Goal: Information Seeking & Learning: Learn about a topic

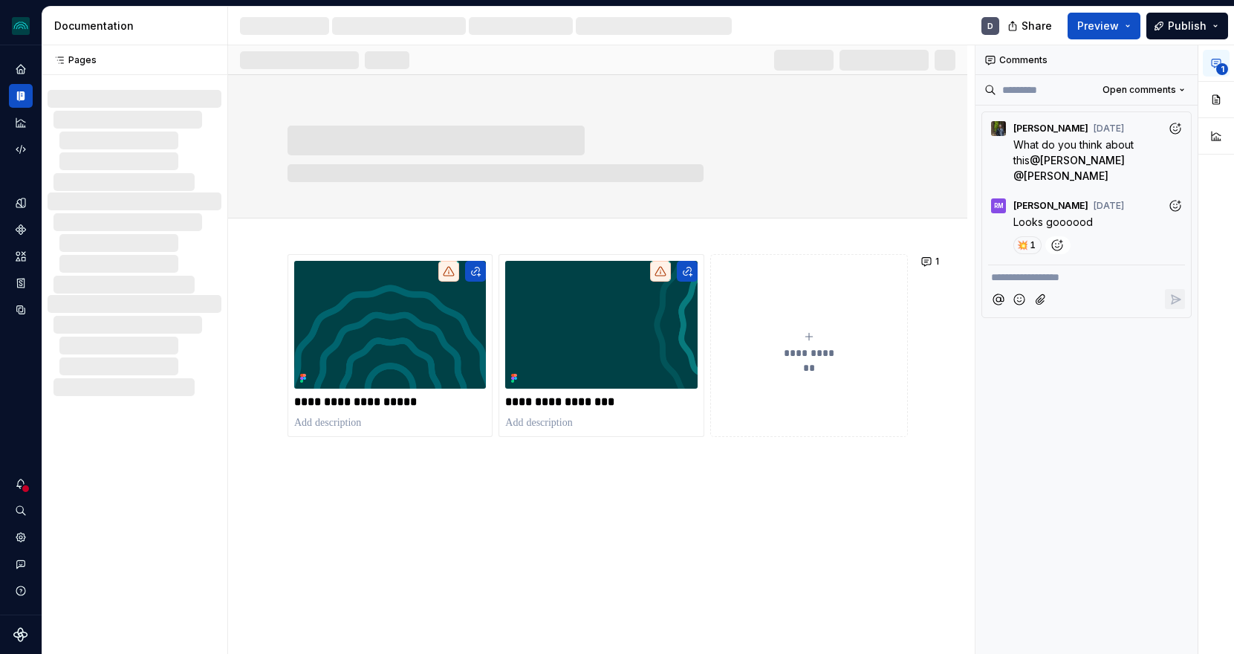
click at [887, 64] on div at bounding box center [864, 60] width 181 height 21
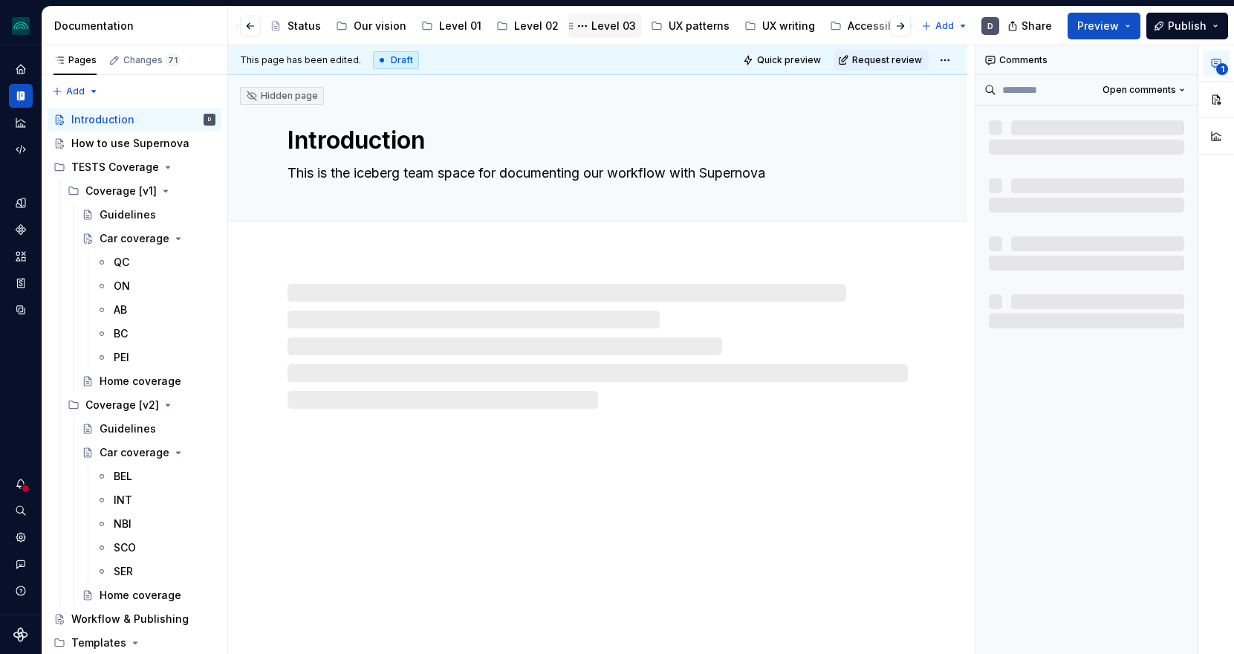
scroll to position [0, 364]
click at [850, 30] on div "Gender Inclusion" at bounding box center [894, 26] width 89 height 15
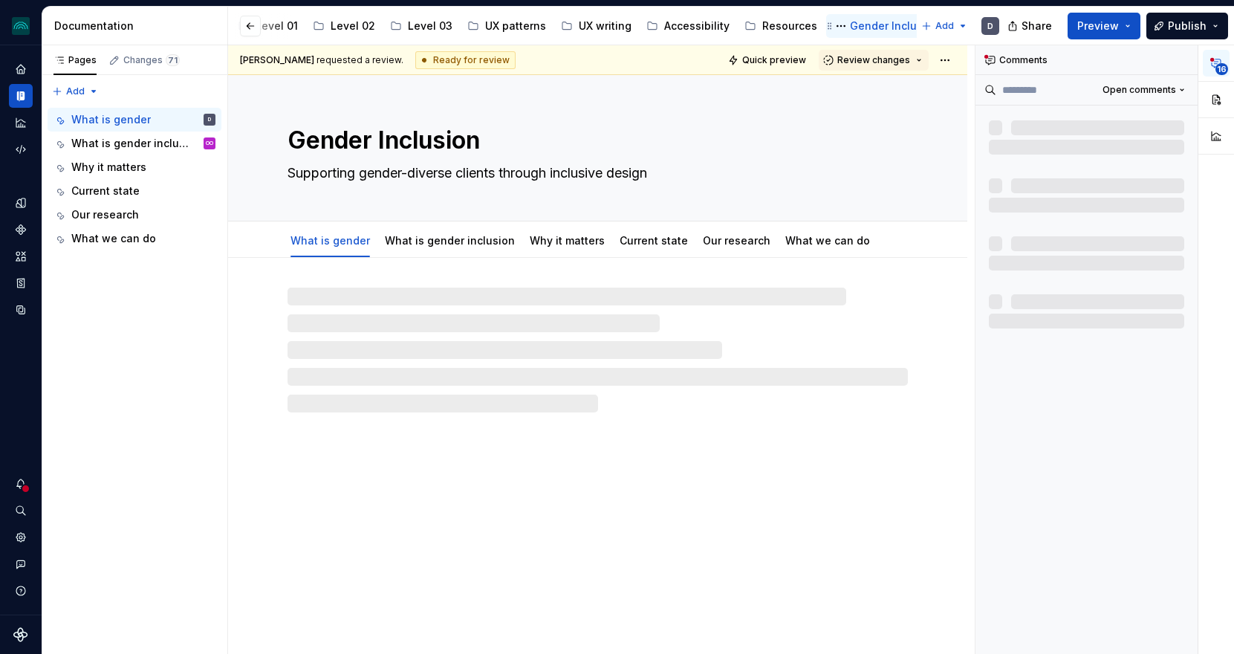
click at [846, 17] on div "Gender Inclusion" at bounding box center [885, 26] width 107 height 18
click at [731, 236] on link "Our research" at bounding box center [737, 240] width 68 height 13
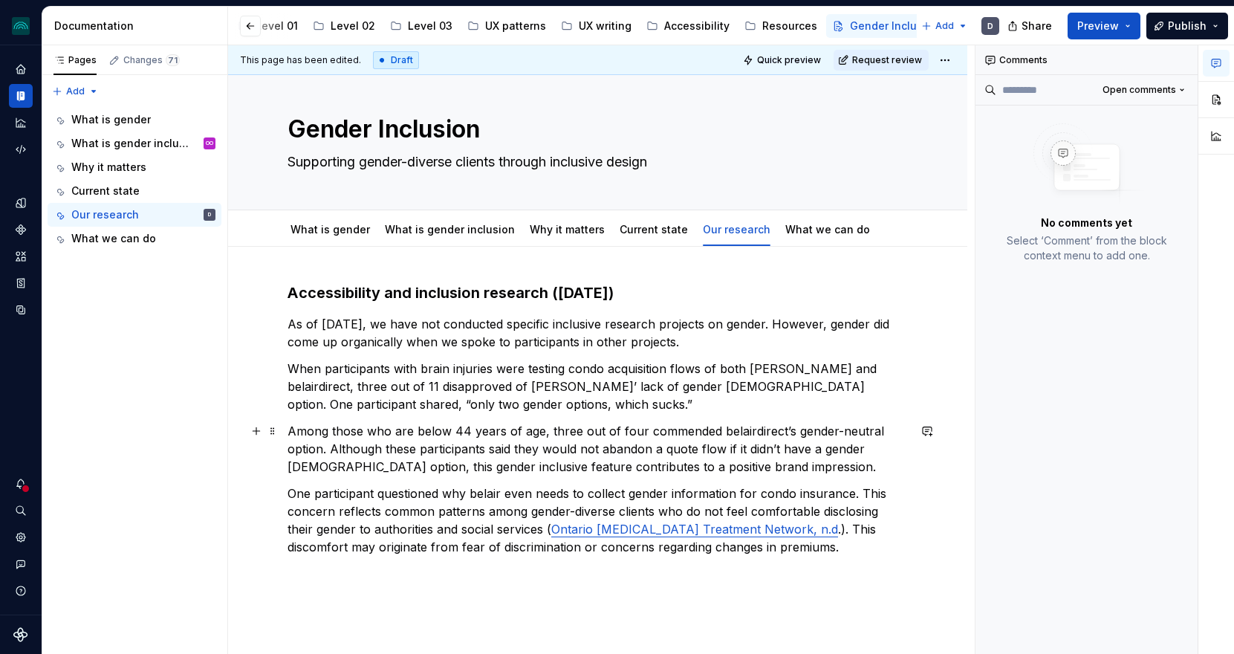
scroll to position [126, 0]
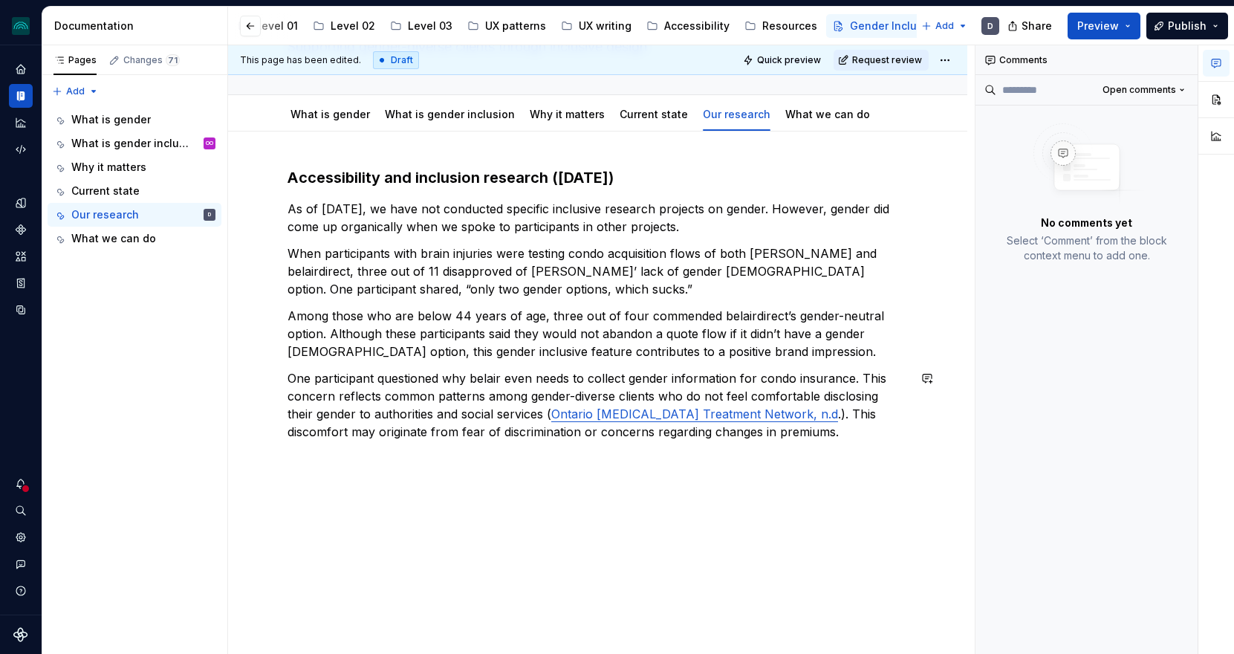
click at [330, 491] on div "Accessibility and inclusion research (June 2025) As of July 2025, we have not c…" at bounding box center [597, 393] width 739 height 523
type textarea "*"
click at [360, 460] on p at bounding box center [598, 459] width 621 height 18
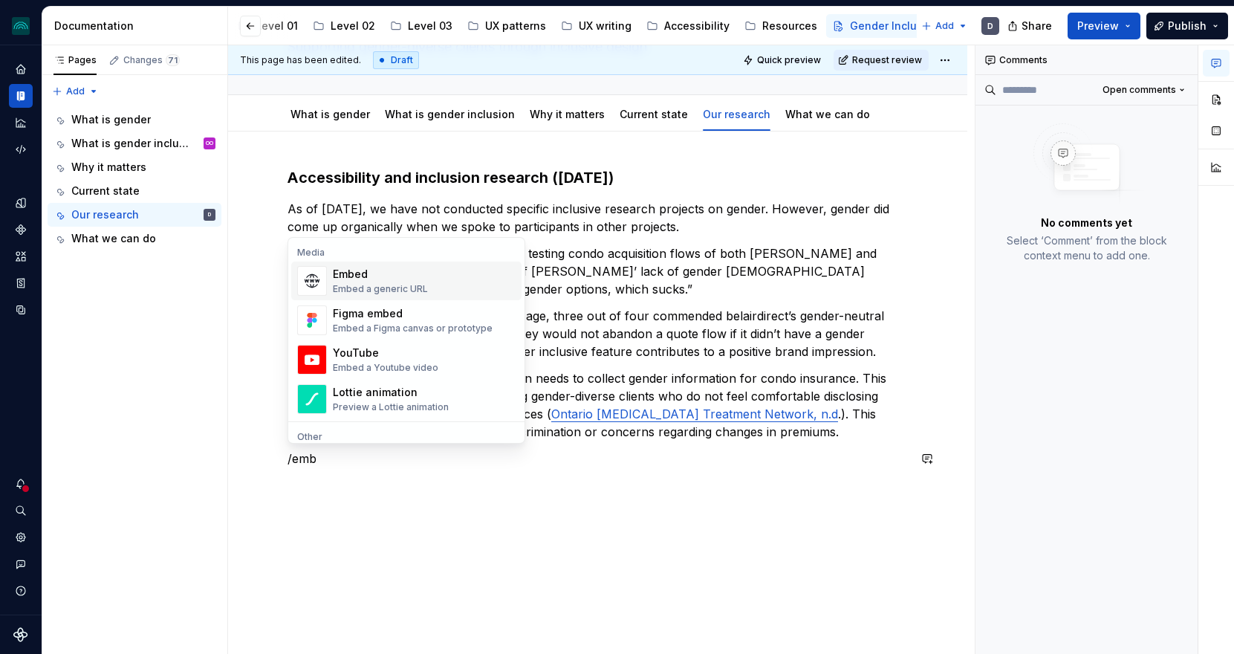
click at [375, 277] on div "Embed" at bounding box center [380, 274] width 95 height 15
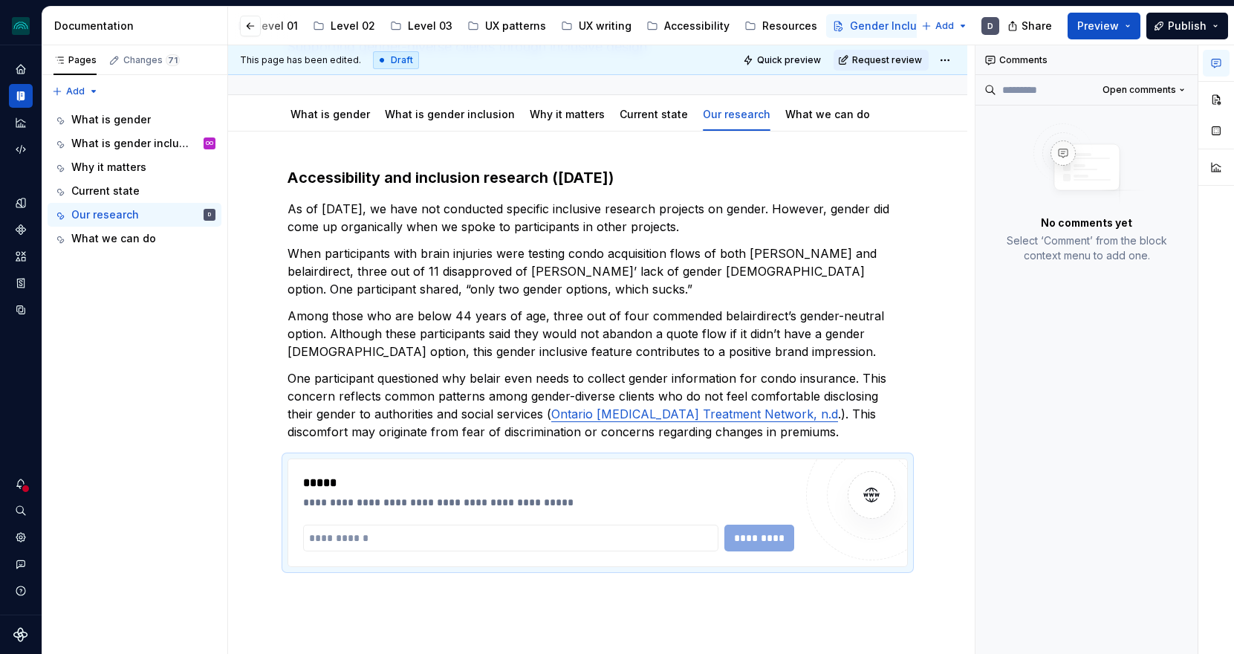
type textarea "*"
click at [376, 538] on input "text" at bounding box center [507, 538] width 409 height 27
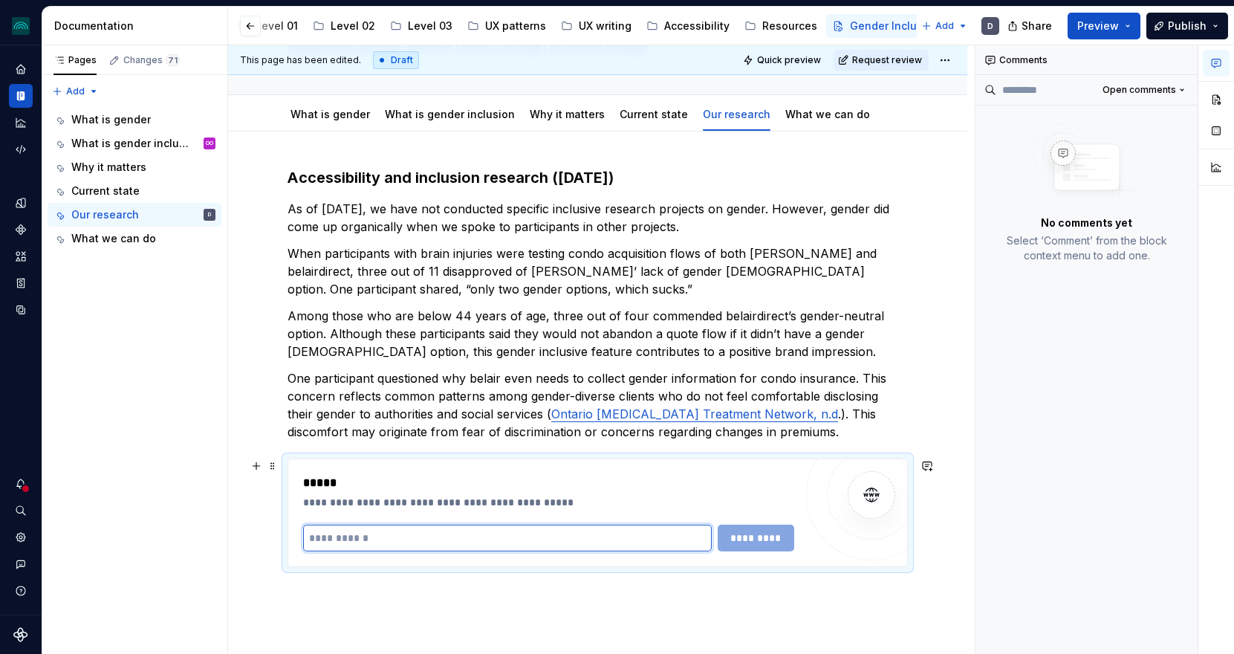
paste input "**********"
type input "**********"
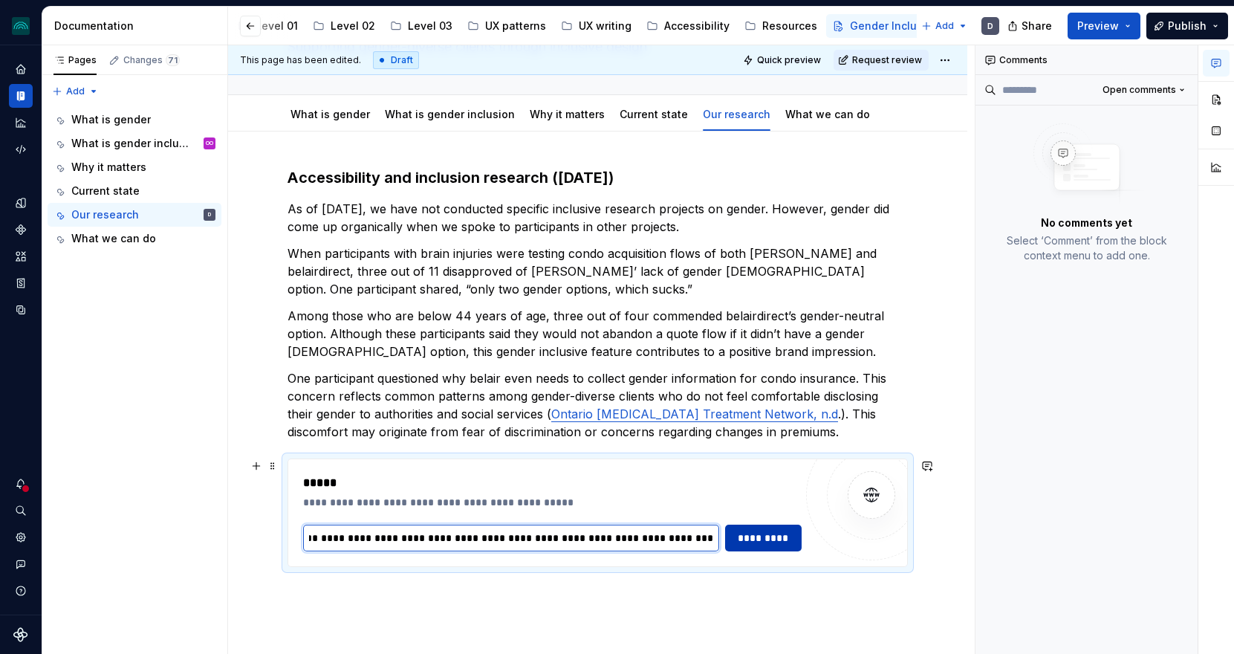
type textarea "*"
type input "**********"
click at [770, 535] on span "*********" at bounding box center [763, 538] width 57 height 15
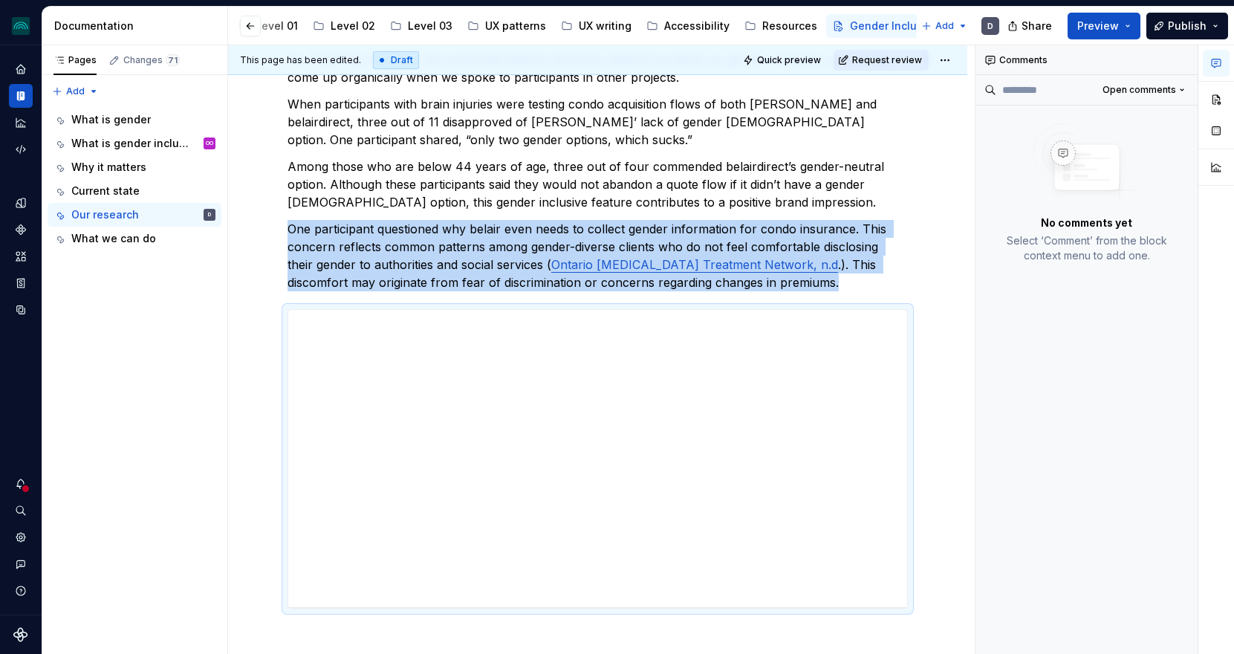
scroll to position [276, 0]
click at [271, 313] on span at bounding box center [273, 316] width 12 height 21
click at [312, 444] on div "Delete" at bounding box center [342, 448] width 97 height 15
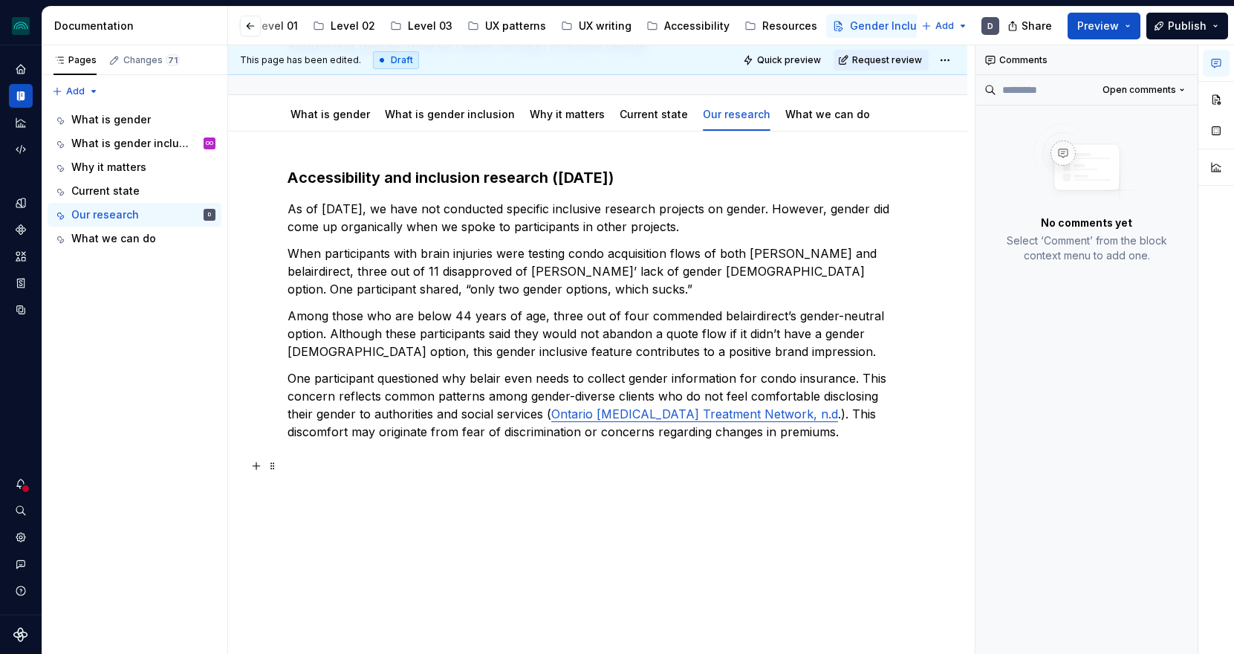
scroll to position [126, 0]
type textarea "*"
